Goal: Navigation & Orientation: Find specific page/section

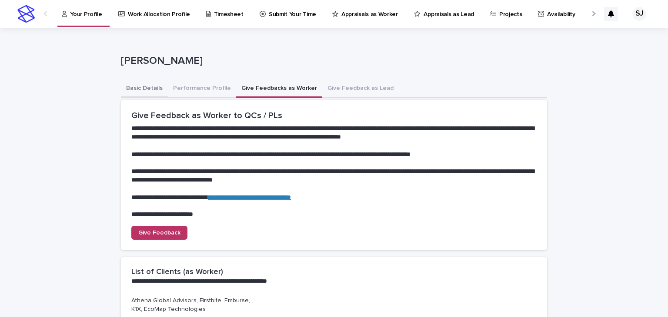
click at [150, 86] on button "Basic Details" at bounding box center [144, 89] width 47 height 18
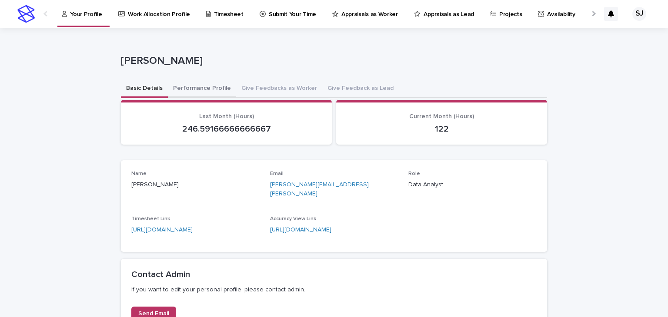
click at [201, 91] on button "Performance Profile" at bounding box center [202, 89] width 68 height 18
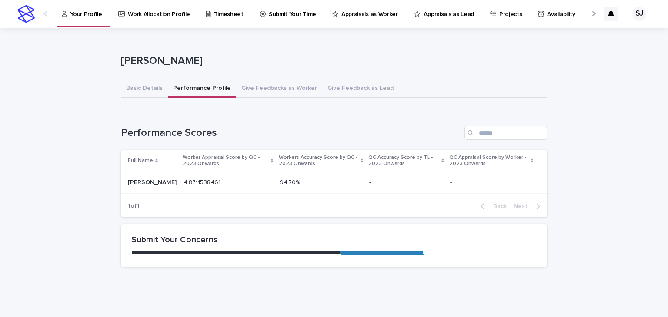
click at [236, 180] on div "4.871153846153846 4.871153846153846" at bounding box center [227, 183] width 89 height 14
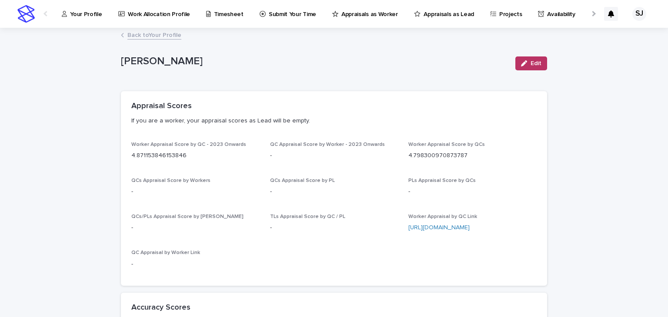
click at [489, 20] on link "Projects" at bounding box center [507, 13] width 37 height 27
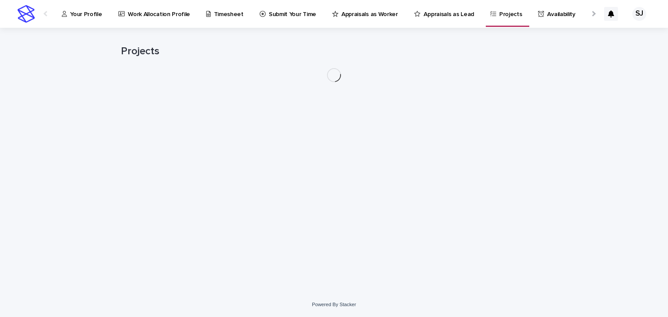
click at [489, 20] on link "Projects" at bounding box center [507, 13] width 37 height 26
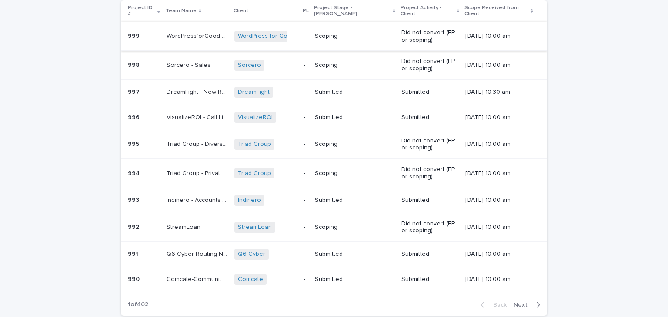
scroll to position [97, 0]
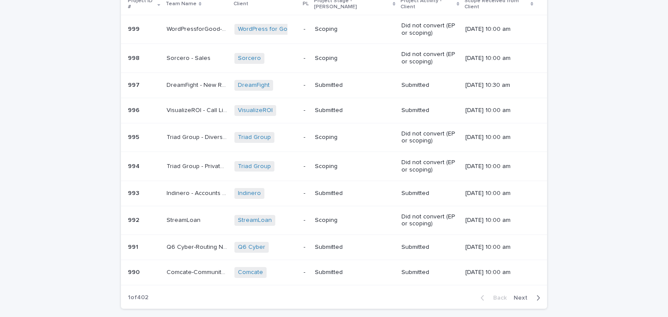
click at [521, 287] on div "Back Next" at bounding box center [509, 298] width 73 height 22
click at [521, 295] on span "Next" at bounding box center [522, 298] width 19 height 6
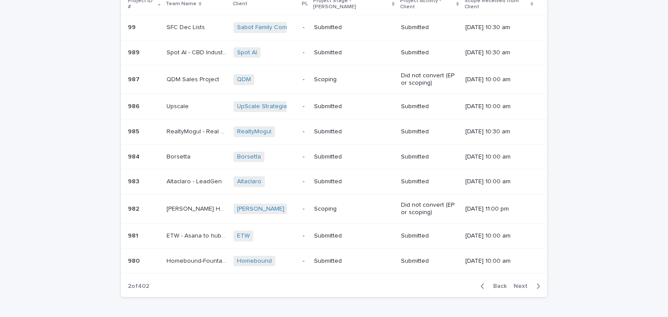
scroll to position [91, 0]
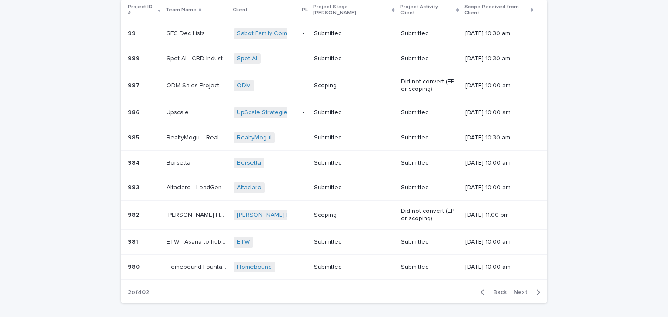
click at [521, 292] on div "Back Next" at bounding box center [509, 293] width 73 height 22
click at [521, 289] on span "Next" at bounding box center [522, 292] width 19 height 6
click at [521, 284] on div "Back Next" at bounding box center [509, 293] width 73 height 22
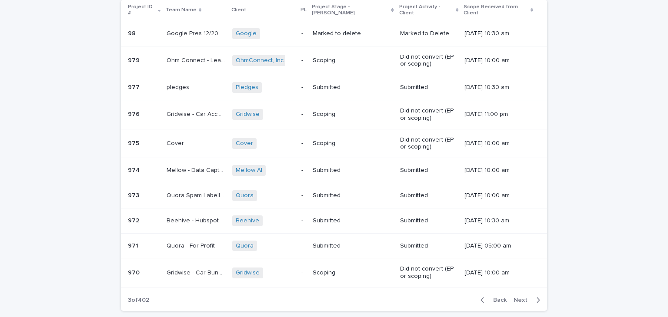
scroll to position [95, 0]
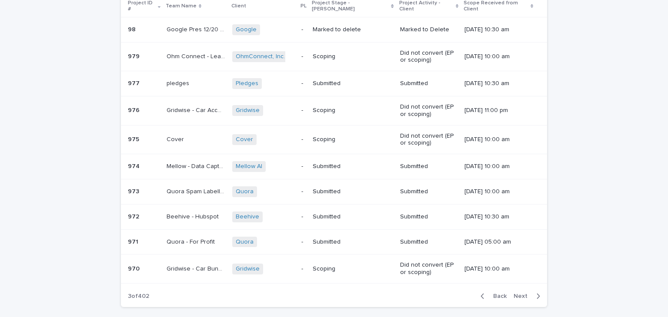
click at [521, 286] on div "Back Next" at bounding box center [509, 297] width 73 height 22
click at [518, 293] on span "Next" at bounding box center [522, 296] width 19 height 6
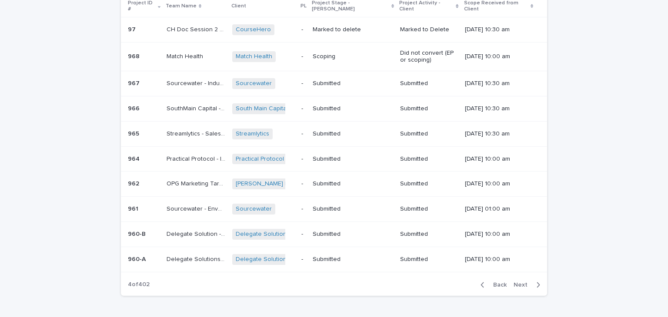
scroll to position [89, 0]
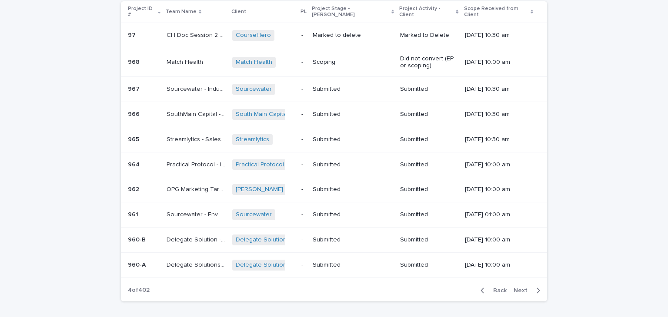
click at [518, 291] on div "Back Next" at bounding box center [509, 291] width 73 height 22
click at [518, 288] on span "Next" at bounding box center [522, 291] width 19 height 6
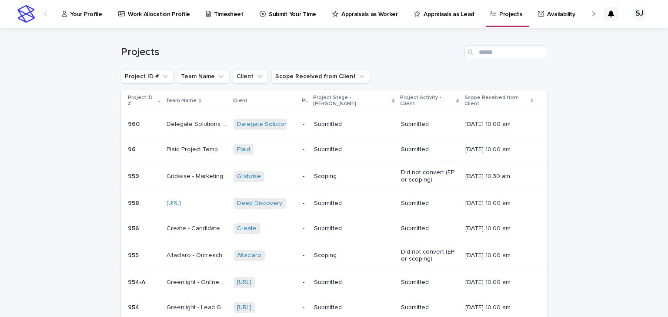
click at [97, 14] on p "Your Profile" at bounding box center [86, 9] width 32 height 18
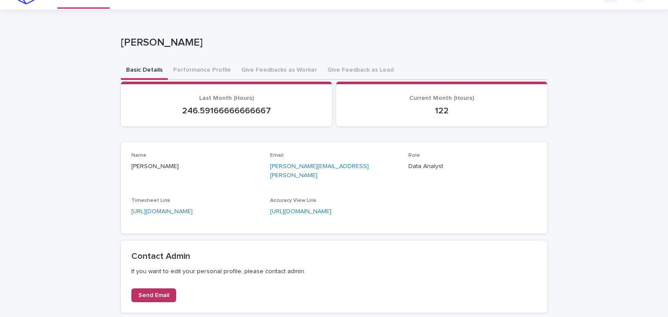
scroll to position [19, 0]
